Goal: Transaction & Acquisition: Book appointment/travel/reservation

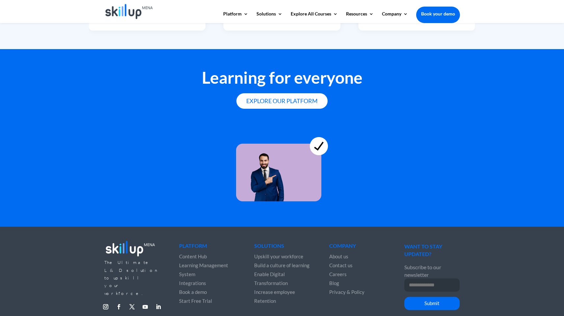
scroll to position [1769, 0]
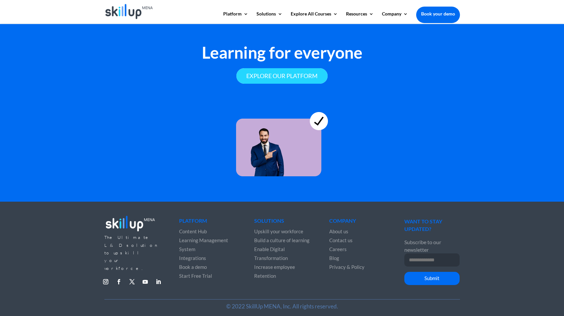
click at [301, 78] on link "Explore our platform" at bounding box center [281, 75] width 91 height 15
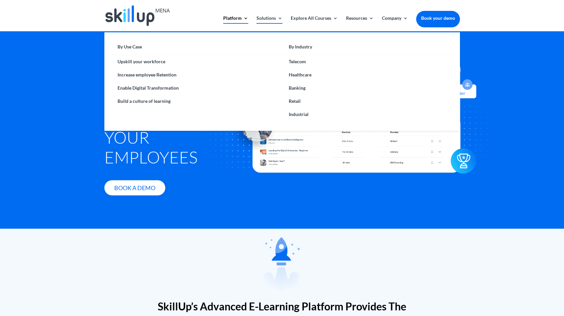
click at [270, 22] on link "Solutions" at bounding box center [269, 23] width 26 height 15
click at [147, 71] on link "Increase employee Retention" at bounding box center [196, 74] width 171 height 13
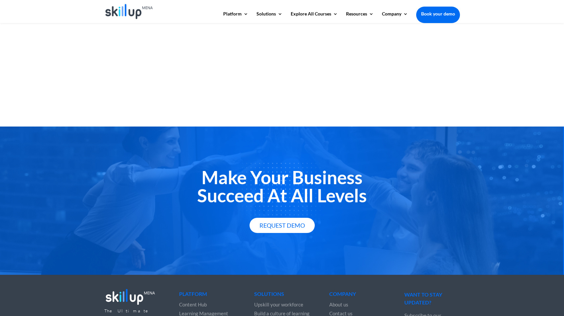
scroll to position [954, 0]
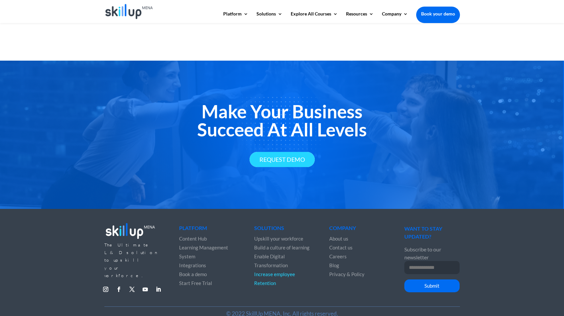
click at [290, 159] on link "Request Demo" at bounding box center [281, 159] width 65 height 15
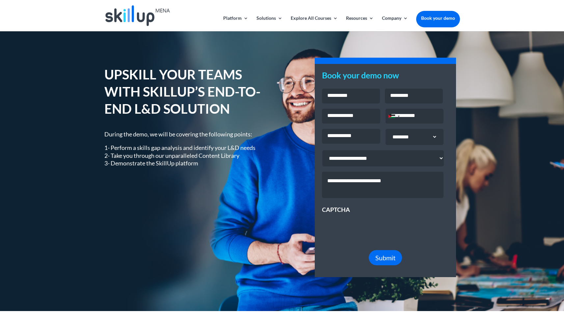
click at [406, 115] on input "Phone *" at bounding box center [414, 116] width 58 height 15
click at [392, 116] on div "Jordan +962" at bounding box center [391, 116] width 7 height 3
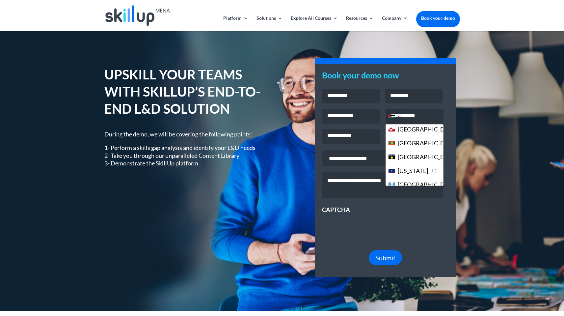
scroll to position [1097, 0]
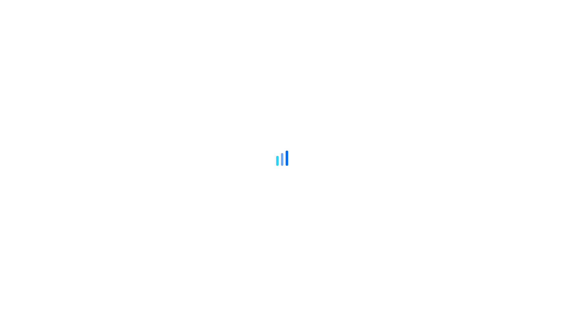
scroll to position [954, 0]
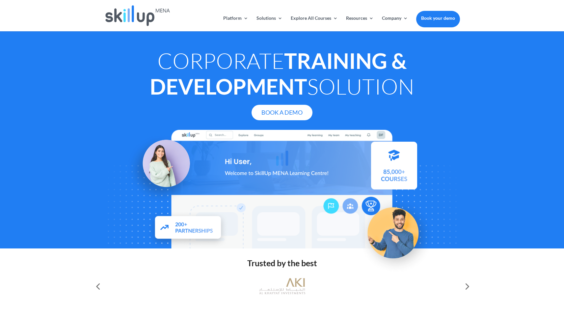
click at [144, 20] on div at bounding box center [282, 158] width 564 height 316
